Goal: Complete application form

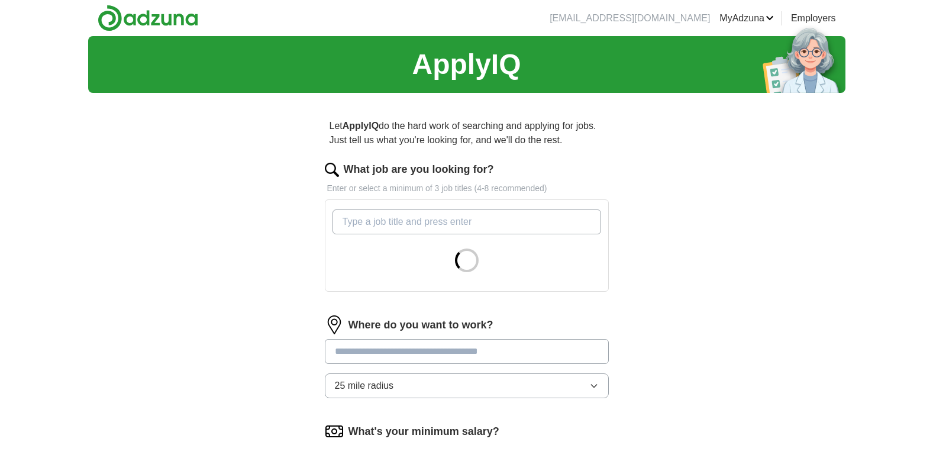
click at [374, 226] on input "What job are you looking for?" at bounding box center [466, 221] width 269 height 25
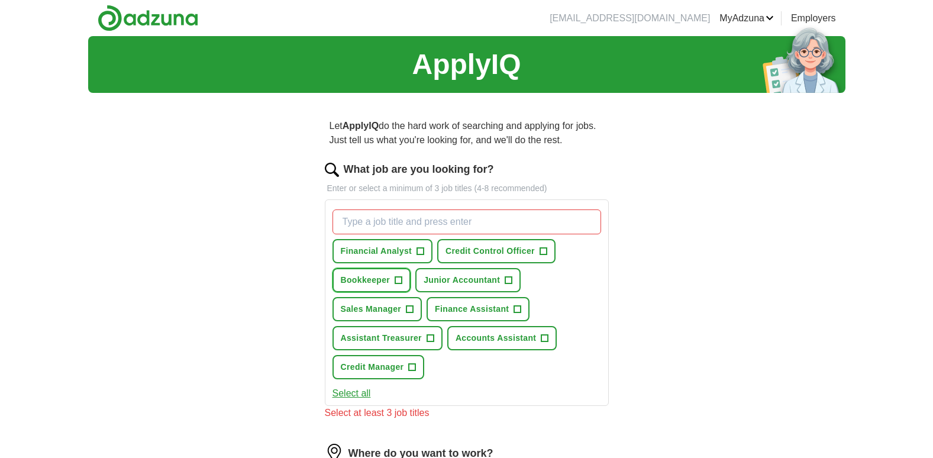
click at [353, 280] on span "Bookkeeper" at bounding box center [366, 280] width 50 height 12
click at [358, 393] on button "Select all" at bounding box center [351, 393] width 38 height 14
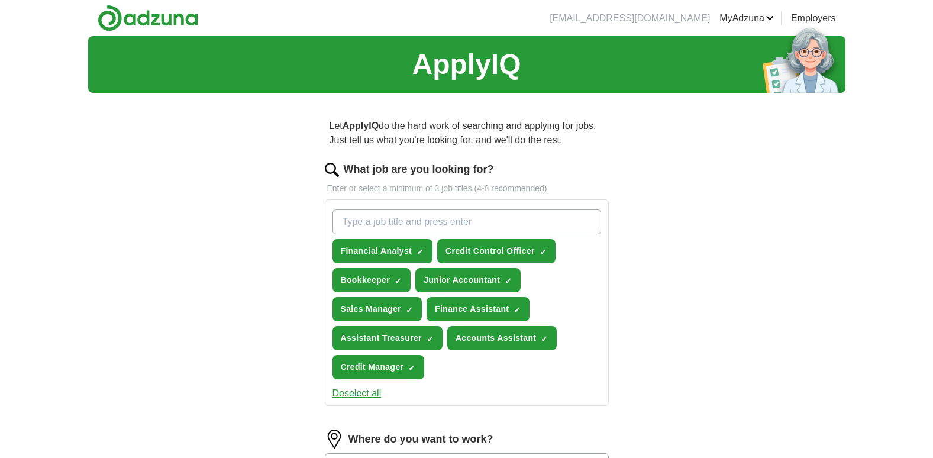
click at [358, 393] on button "Deselect all" at bounding box center [356, 393] width 49 height 14
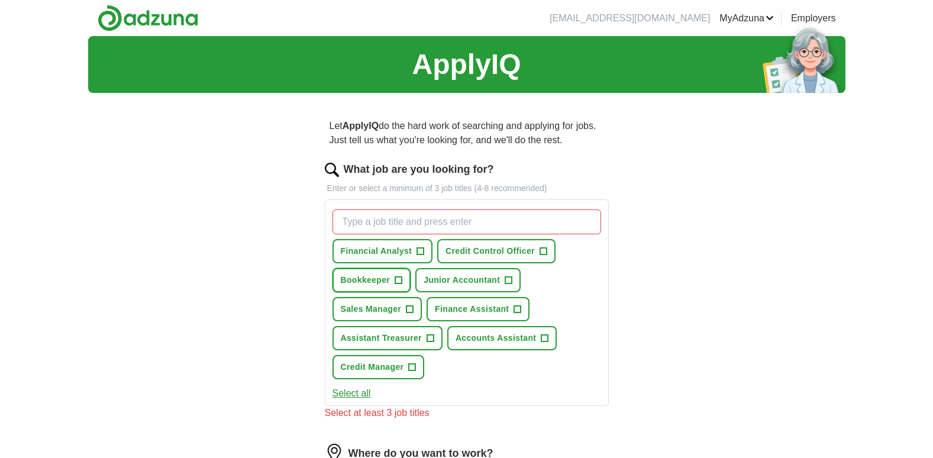
click at [365, 279] on span "Bookkeeper" at bounding box center [366, 280] width 50 height 12
click at [376, 369] on span "Credit Manager" at bounding box center [372, 367] width 63 height 12
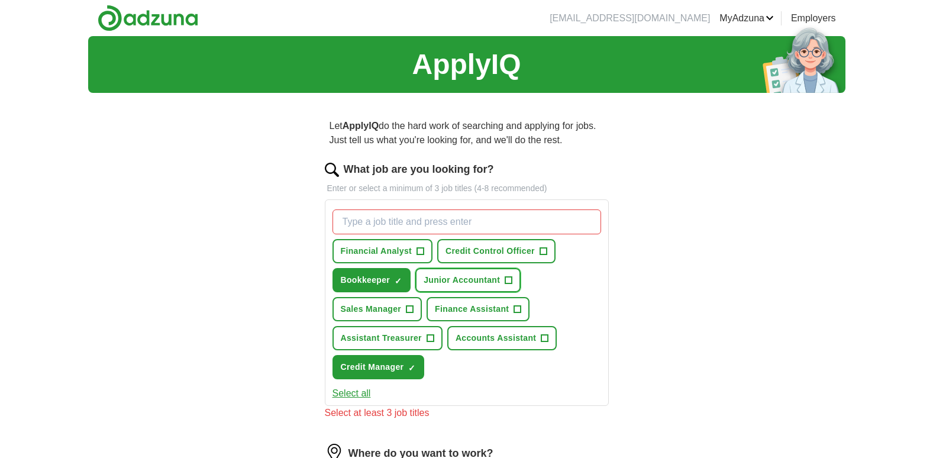
click at [476, 280] on span "Junior Accountant" at bounding box center [462, 280] width 76 height 12
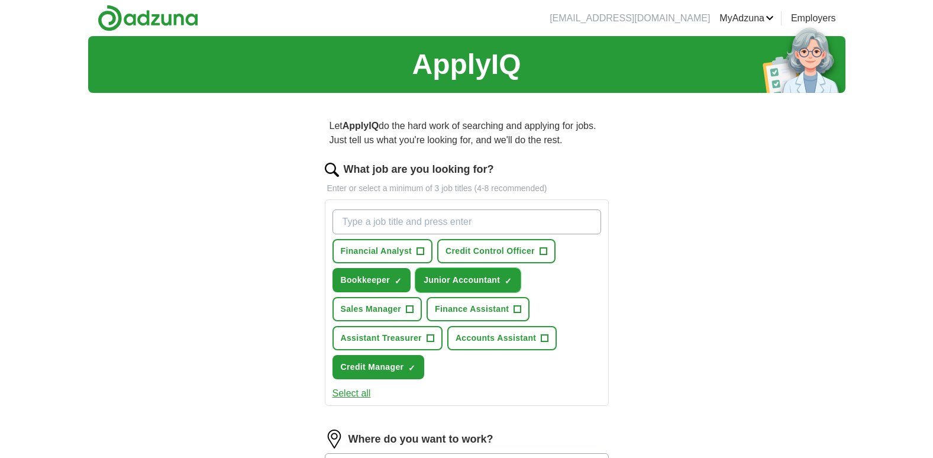
click at [415, 268] on button "Junior Accountant ✓ ×" at bounding box center [467, 280] width 105 height 24
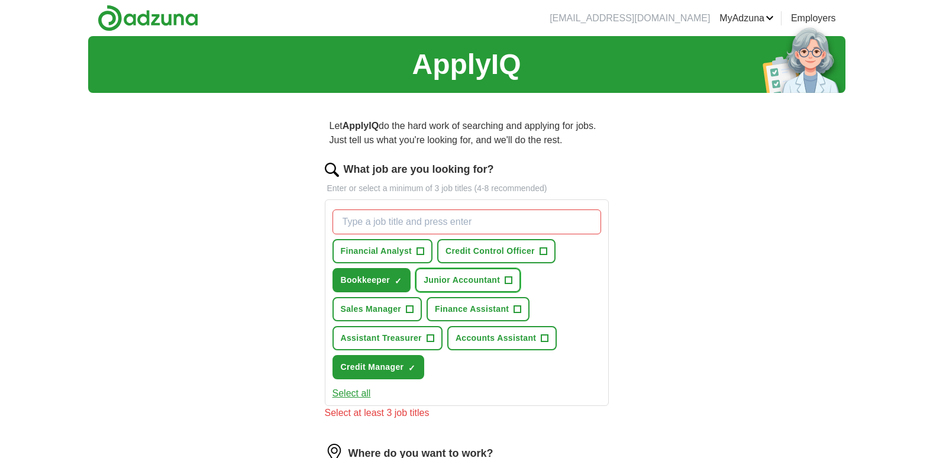
click at [476, 284] on span "Junior Accountant" at bounding box center [462, 280] width 76 height 12
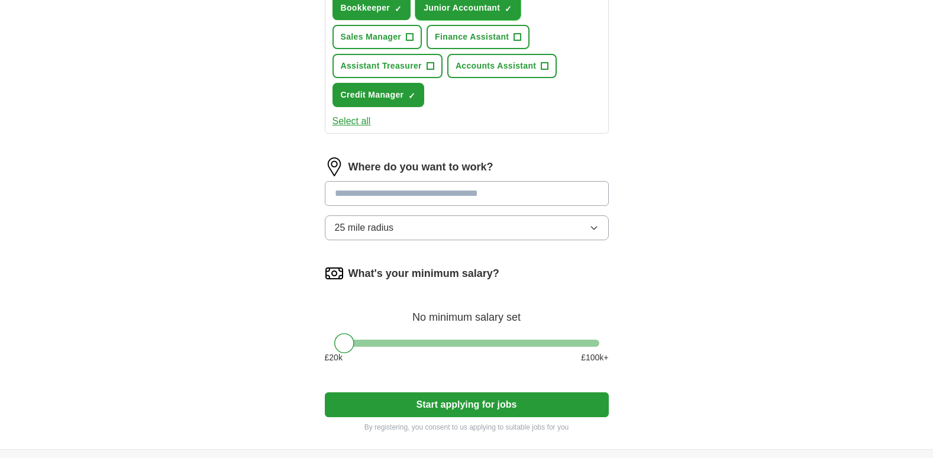
scroll to position [284, 0]
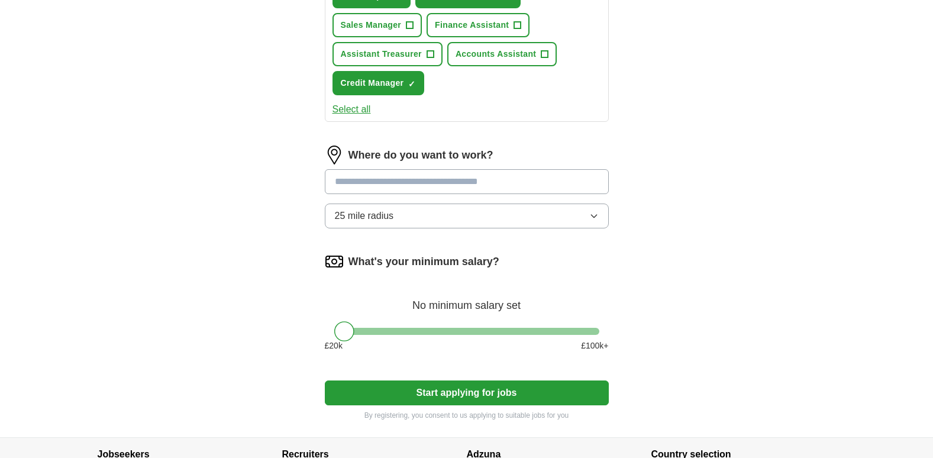
click at [592, 218] on icon "button" at bounding box center [593, 215] width 9 height 9
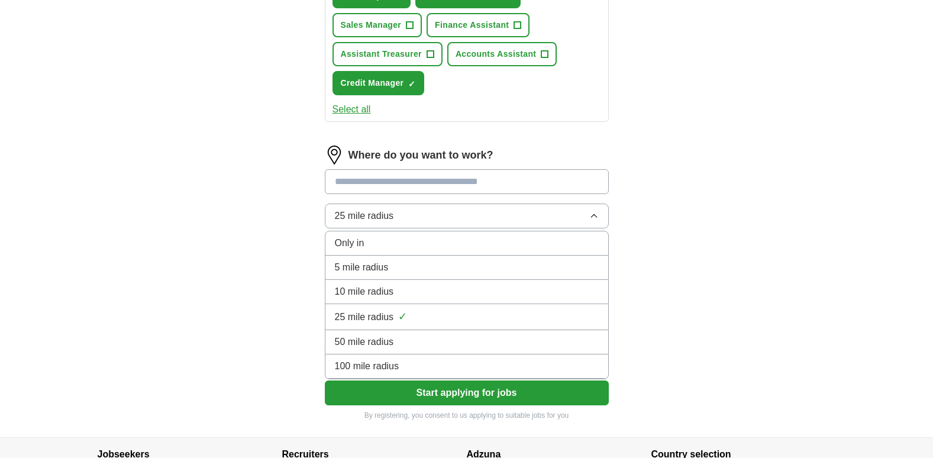
click at [592, 218] on icon "button" at bounding box center [593, 215] width 9 height 9
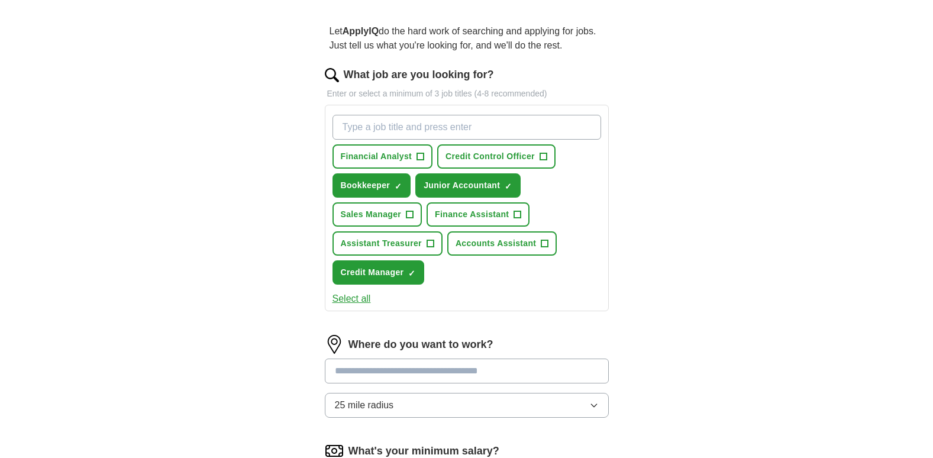
scroll to position [16, 0]
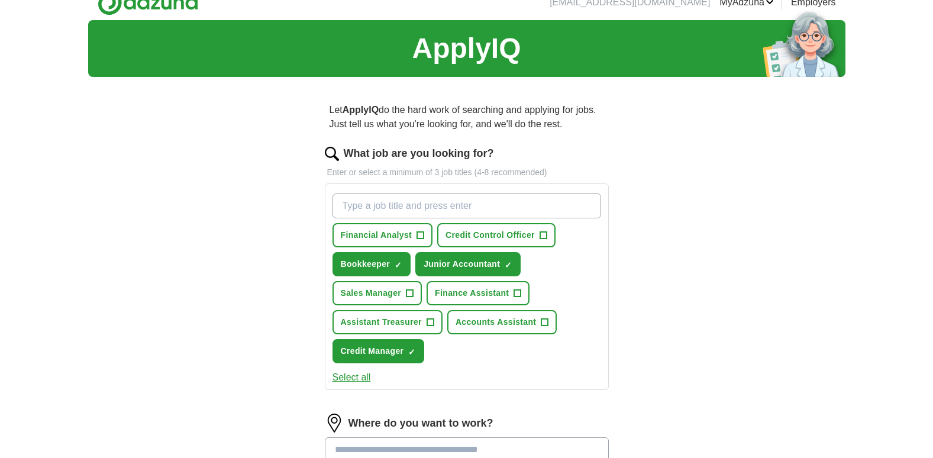
click at [384, 206] on input "What job are you looking for?" at bounding box center [466, 205] width 269 height 25
type input "Remote"
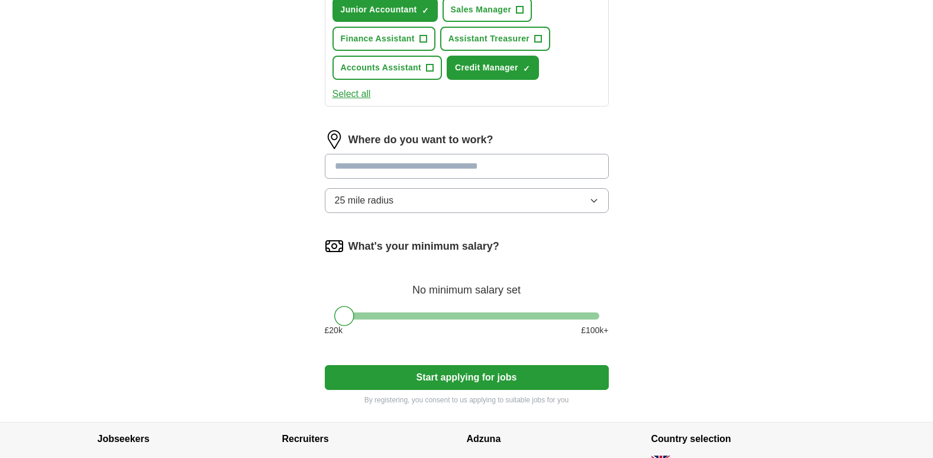
scroll to position [323, 0]
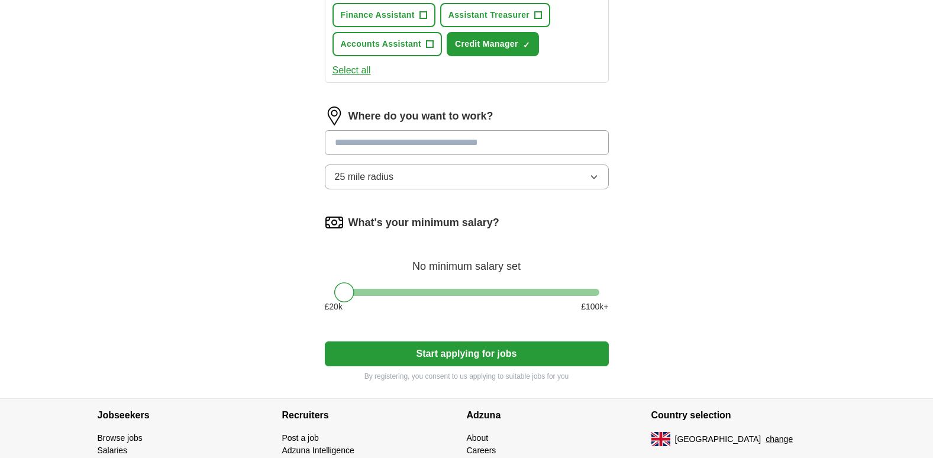
click at [371, 147] on input at bounding box center [467, 142] width 284 height 25
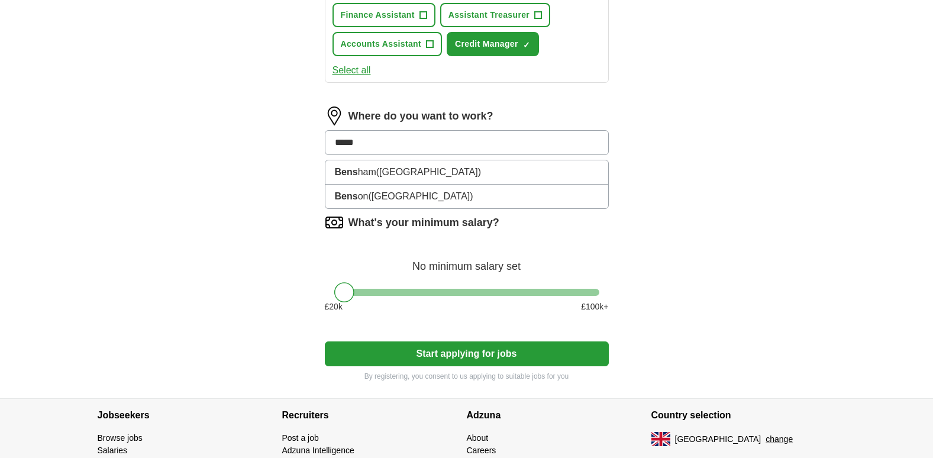
type input "******"
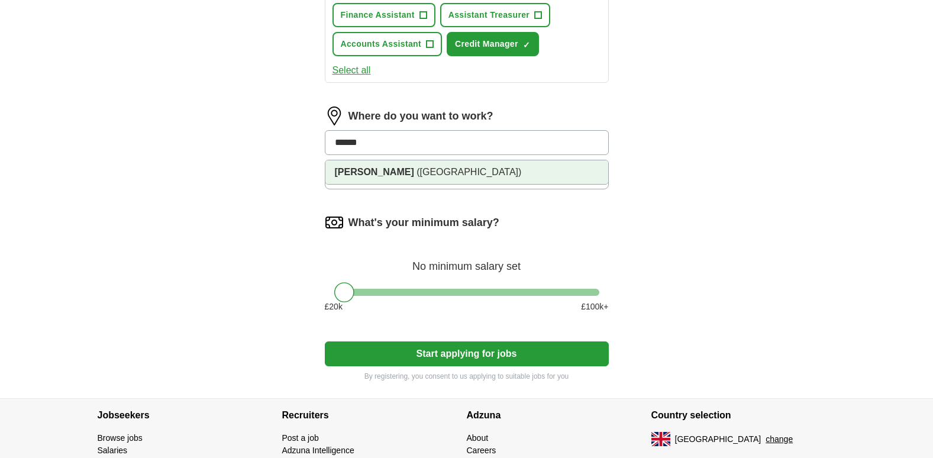
click at [352, 175] on strong "[PERSON_NAME]" at bounding box center [374, 172] width 79 height 10
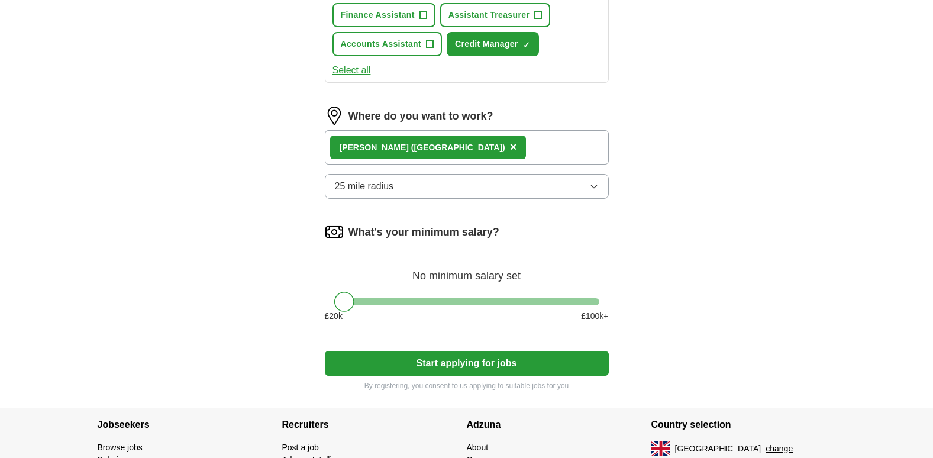
click at [596, 188] on icon "button" at bounding box center [593, 186] width 9 height 9
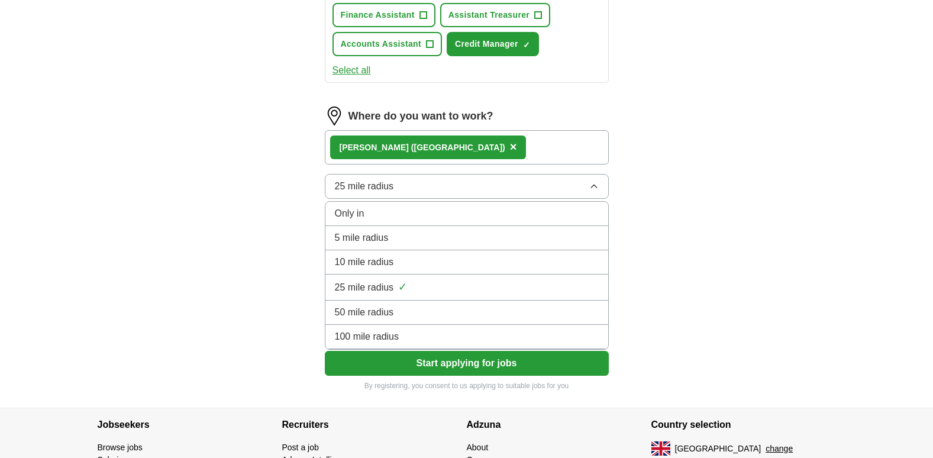
click at [356, 289] on span "25 mile radius" at bounding box center [364, 287] width 59 height 14
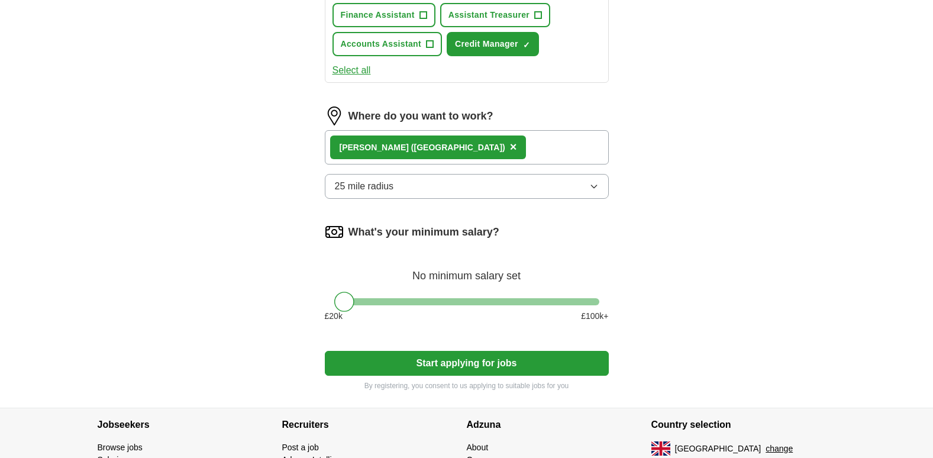
click at [522, 370] on button "Start applying for jobs" at bounding box center [467, 363] width 284 height 25
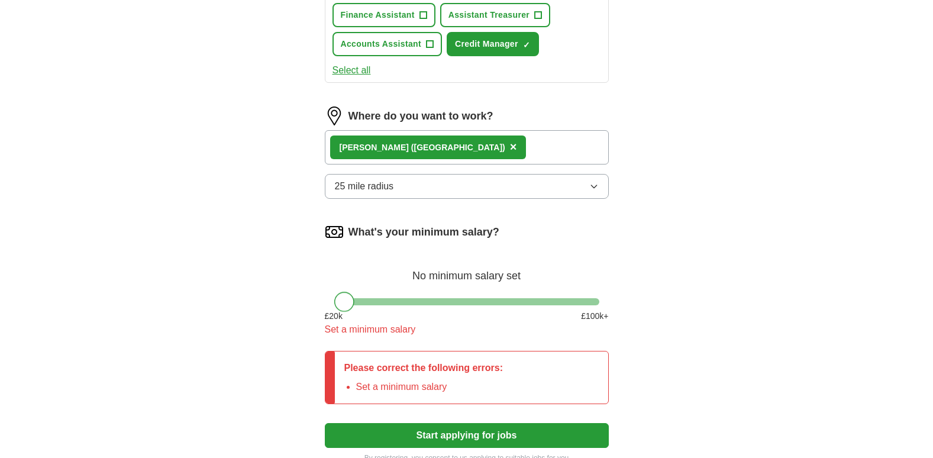
click at [345, 303] on div at bounding box center [344, 302] width 20 height 20
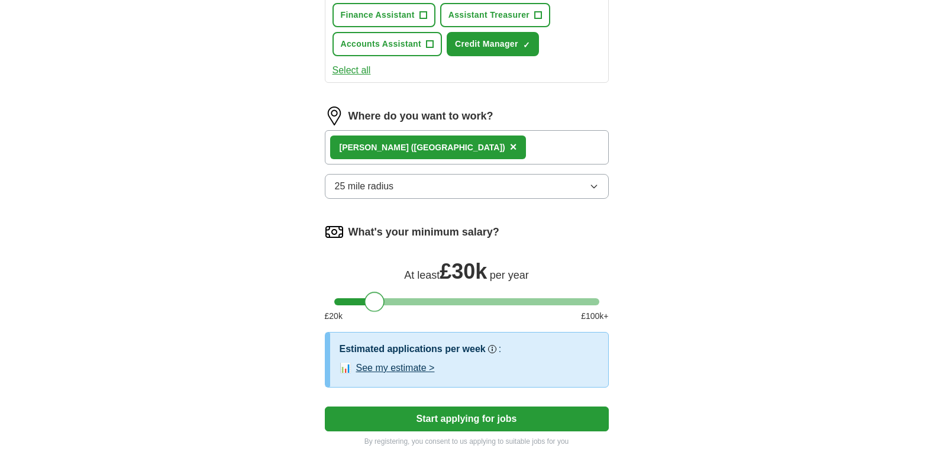
drag, startPoint x: 345, startPoint y: 304, endPoint x: 376, endPoint y: 306, distance: 31.4
click at [376, 306] on div at bounding box center [374, 302] width 20 height 20
click at [512, 418] on button "Start applying for jobs" at bounding box center [467, 418] width 284 height 25
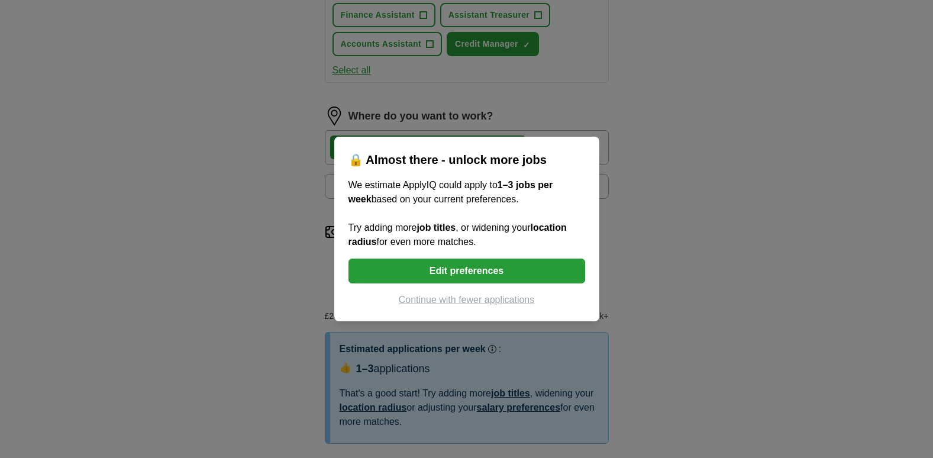
click at [447, 271] on button "Edit preferences" at bounding box center [466, 271] width 237 height 25
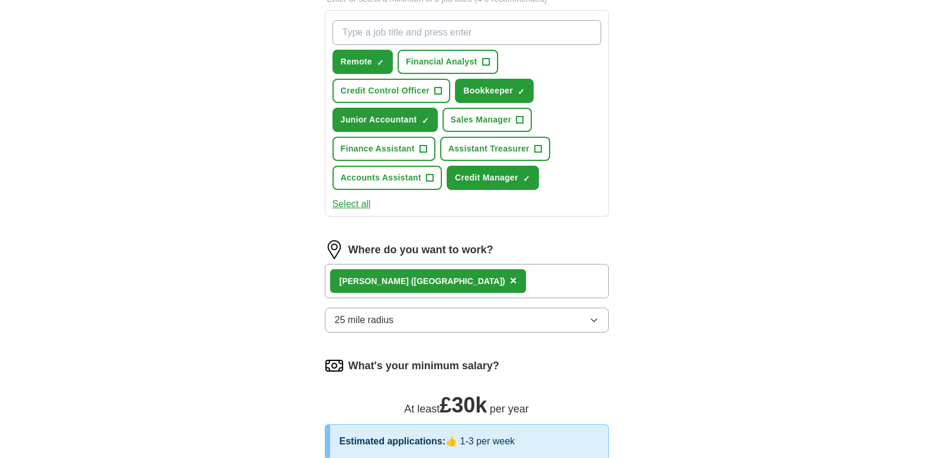
scroll to position [197, 0]
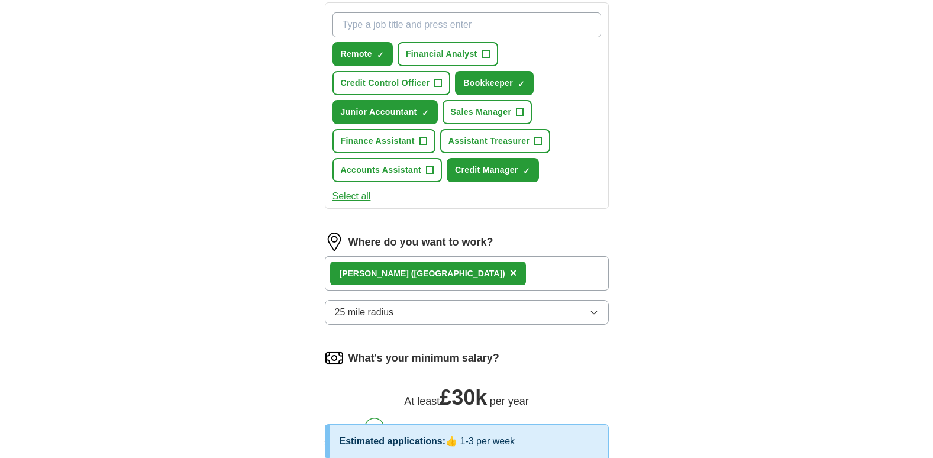
click at [418, 14] on input "What job are you looking for?" at bounding box center [466, 24] width 269 height 25
type input "Accountant"
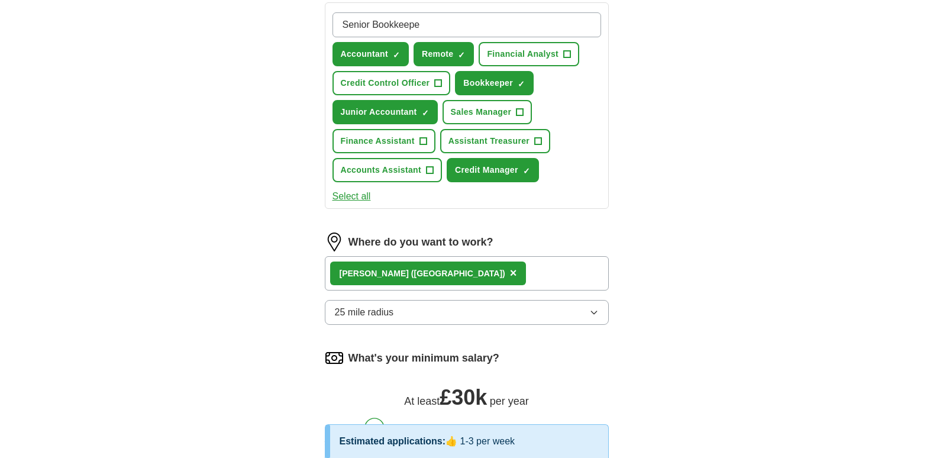
type input "Senior Bookkeeper"
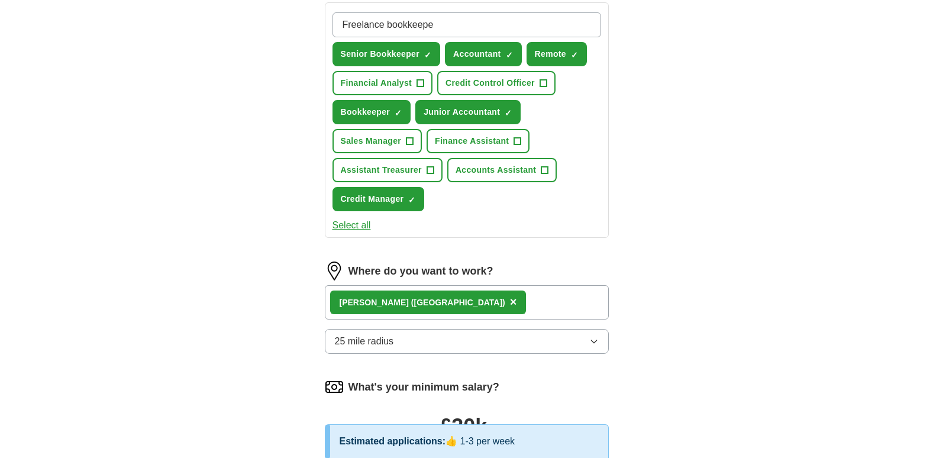
type input "Freelance bookkeeper"
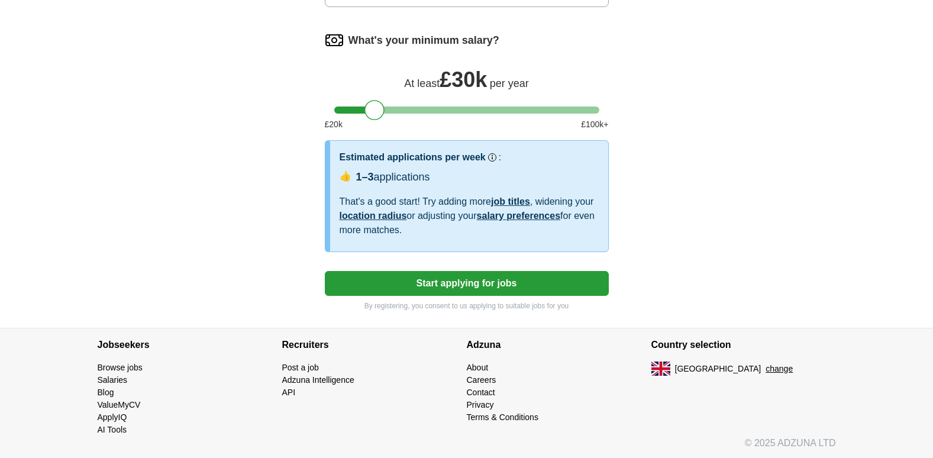
scroll to position [545, 0]
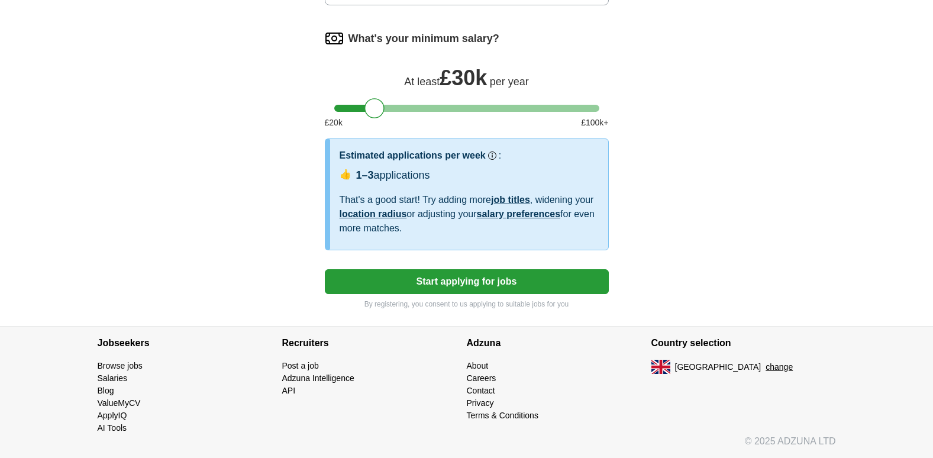
click at [460, 279] on button "Start applying for jobs" at bounding box center [467, 281] width 284 height 25
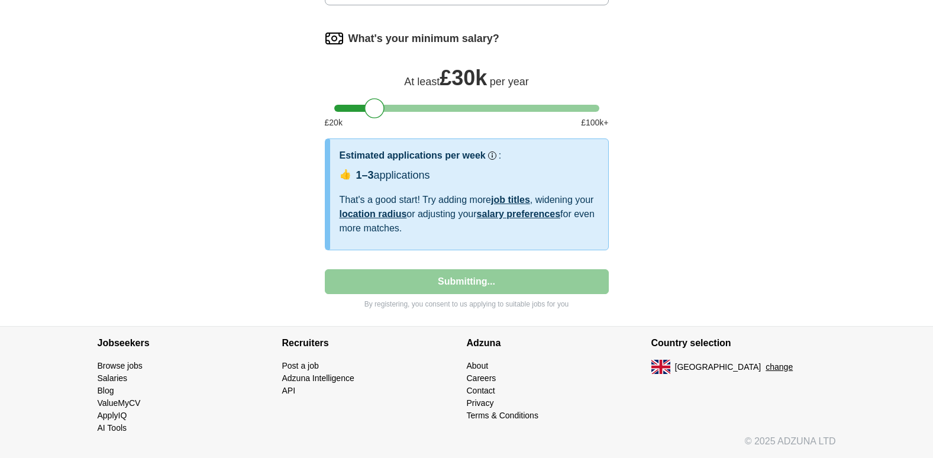
select select "**"
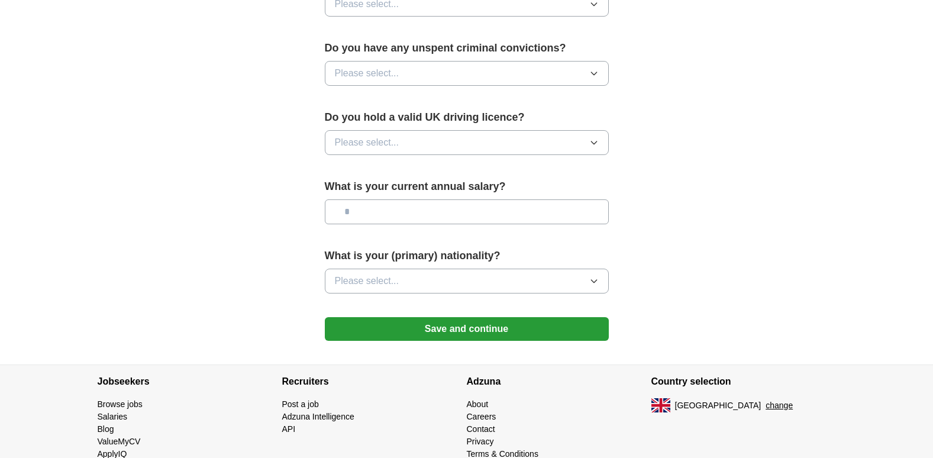
scroll to position [771, 0]
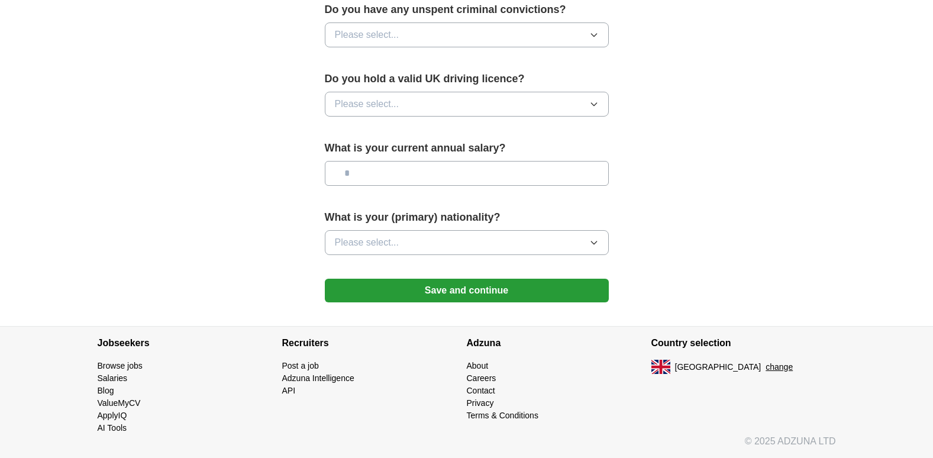
click at [515, 286] on button "Save and continue" at bounding box center [467, 291] width 284 height 24
